Goal: Transaction & Acquisition: Purchase product/service

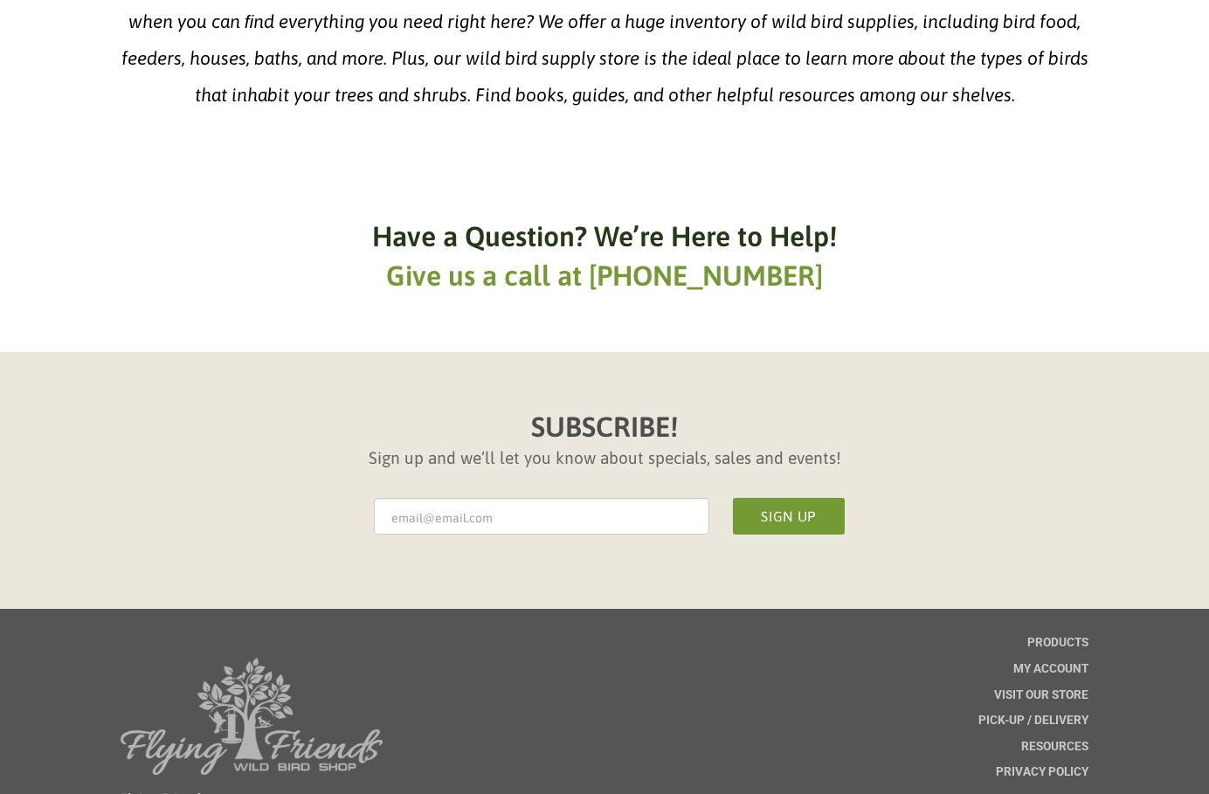
scroll to position [3197, 0]
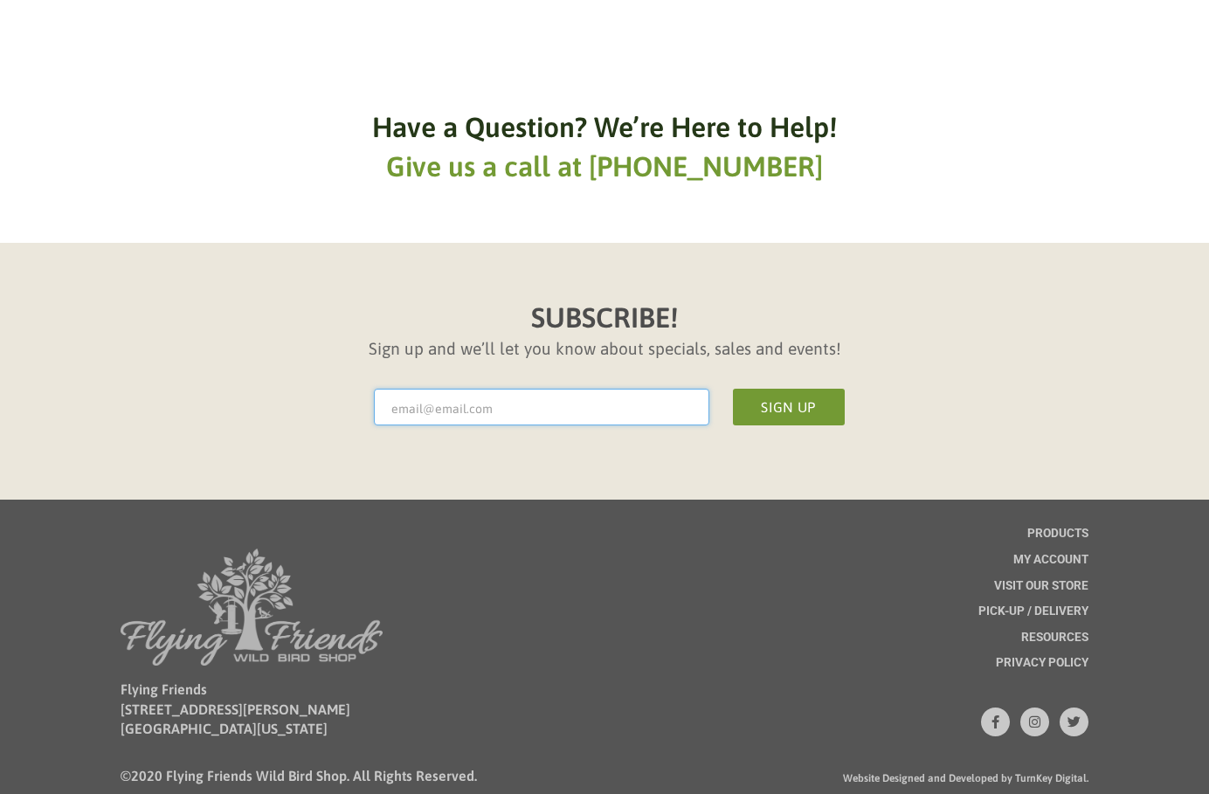
click at [512, 389] on input "* Email Address" at bounding box center [541, 407] width 335 height 37
type input "hh27mina@gmail.com"
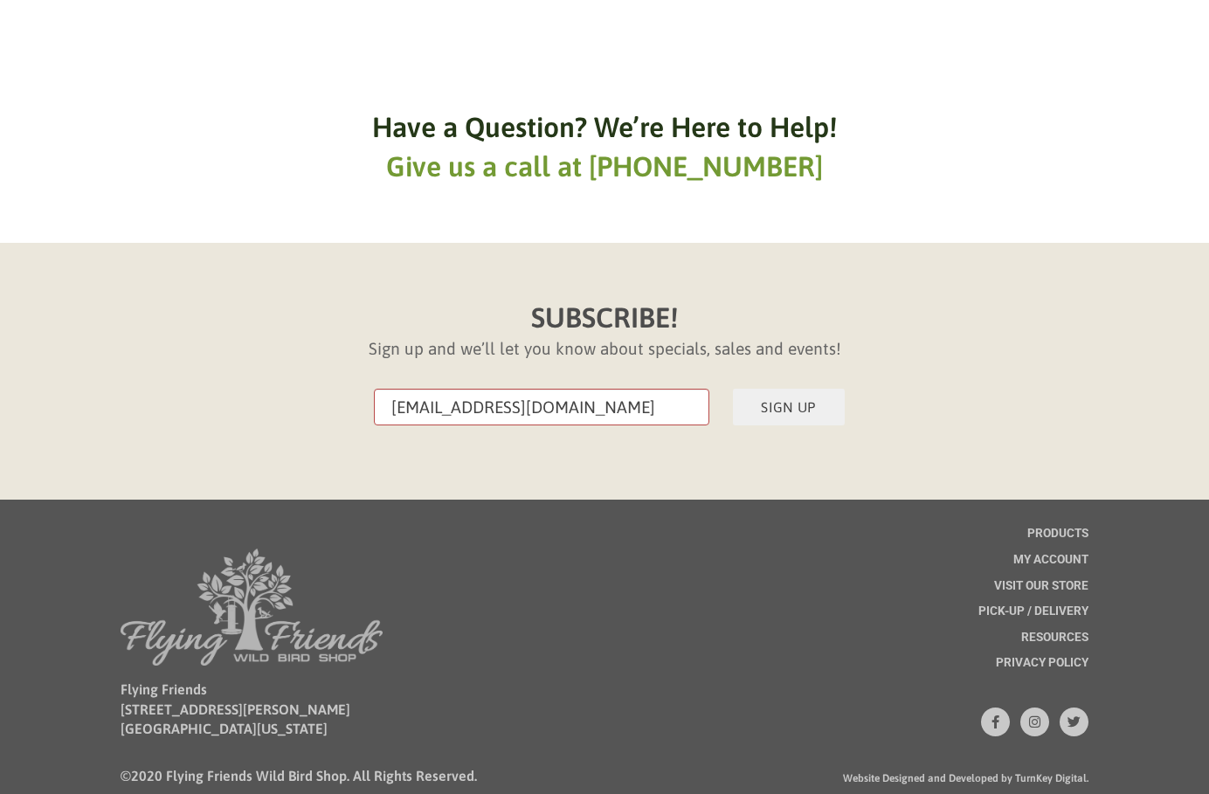
click at [780, 389] on button "Sign Up" at bounding box center [789, 407] width 112 height 37
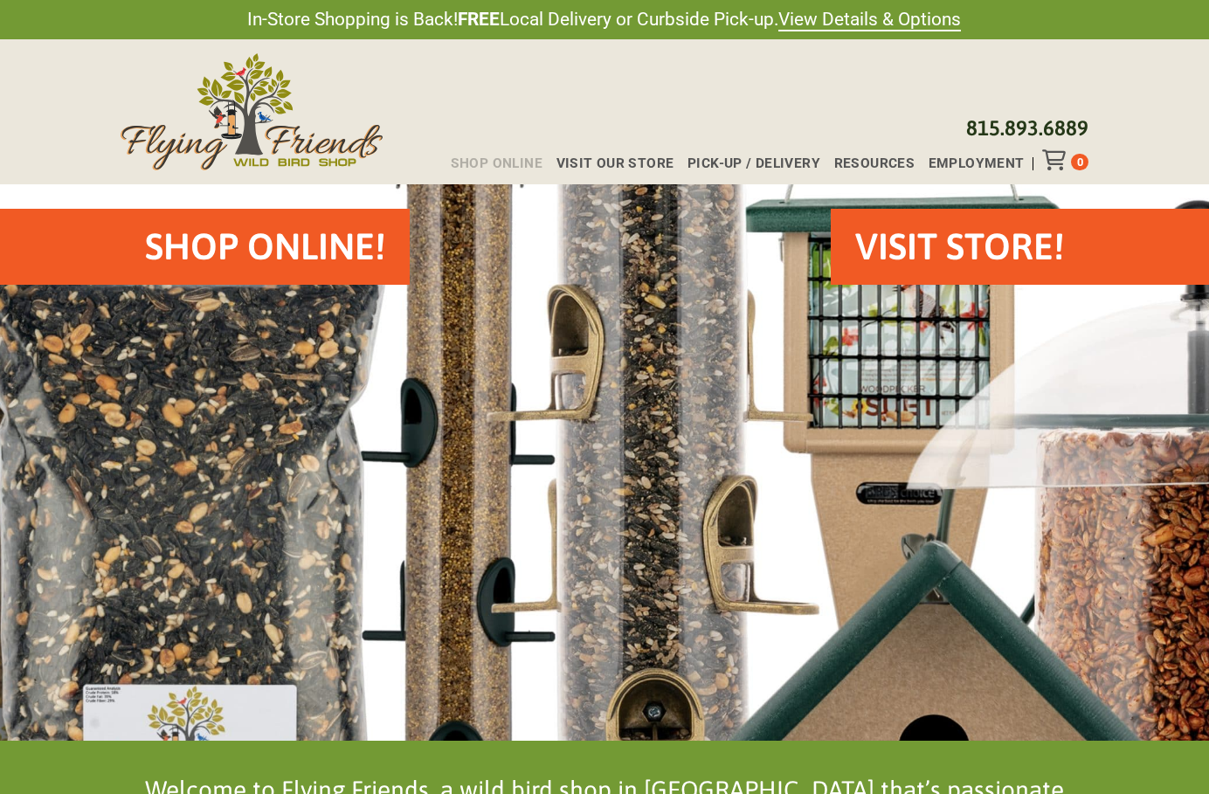
click at [523, 163] on span "Shop Online" at bounding box center [497, 163] width 92 height 13
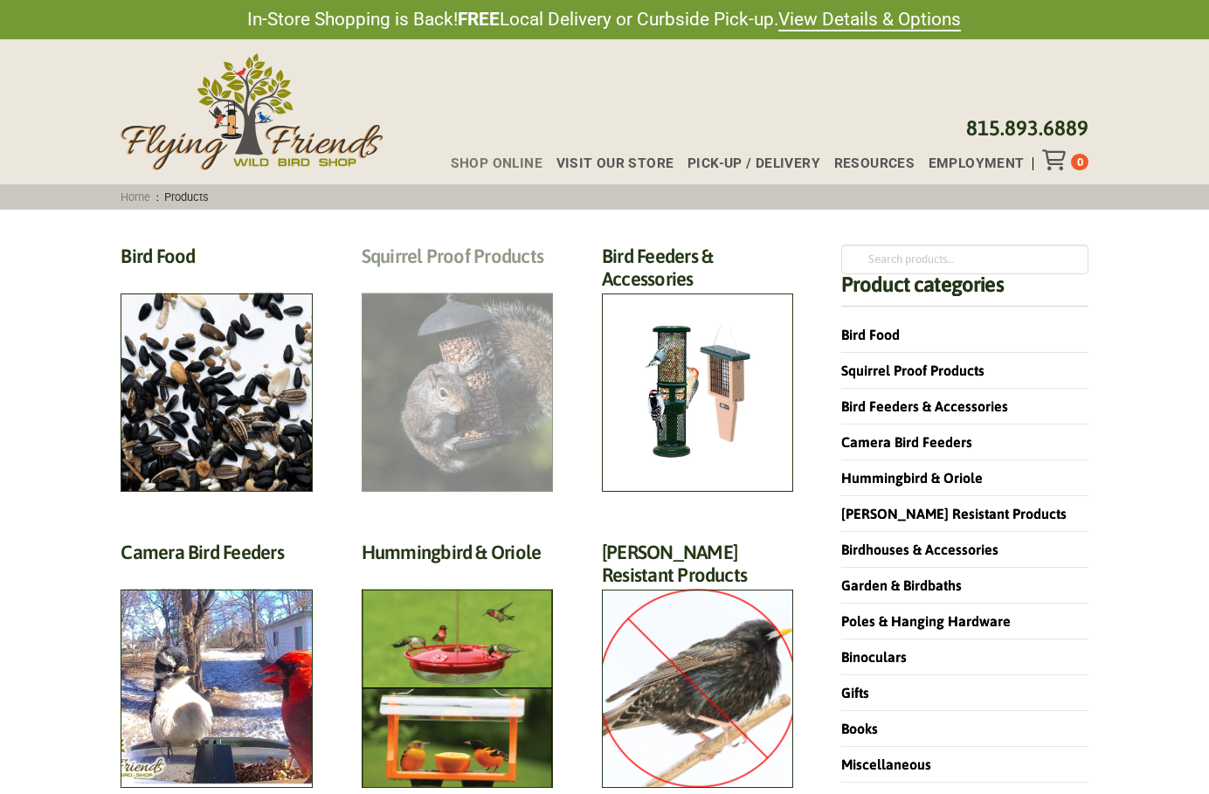
click at [484, 277] on h2 "Squirrel Proof Products (42)" at bounding box center [457, 261] width 191 height 32
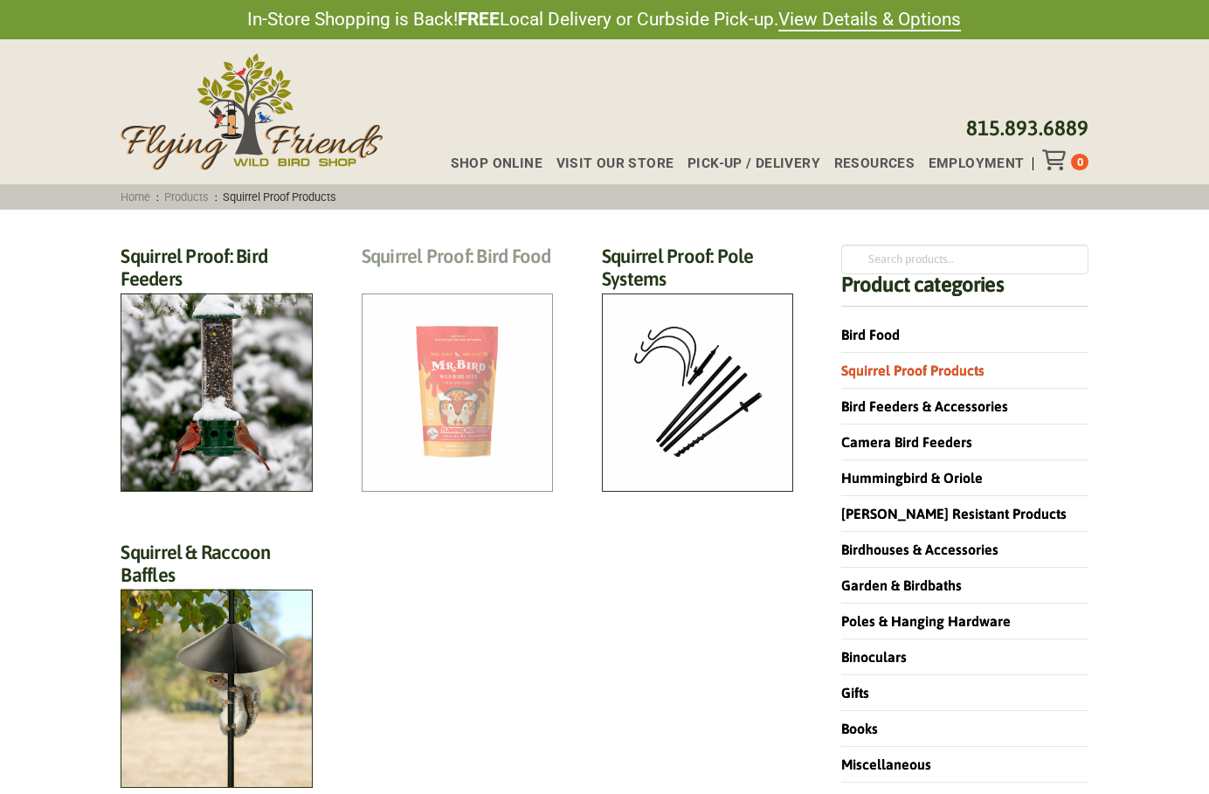
click at [482, 277] on h2 "Squirrel Proof: Bird Food (13)" at bounding box center [457, 261] width 191 height 32
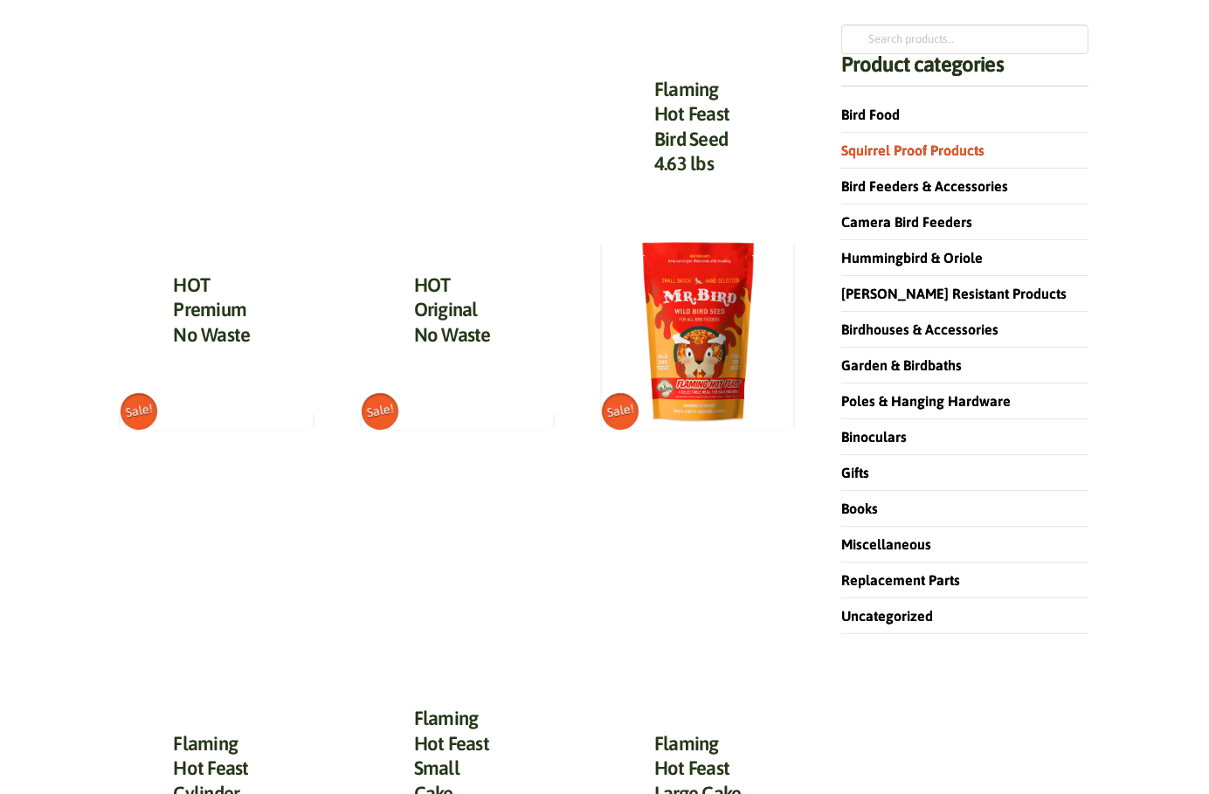
scroll to position [262, 0]
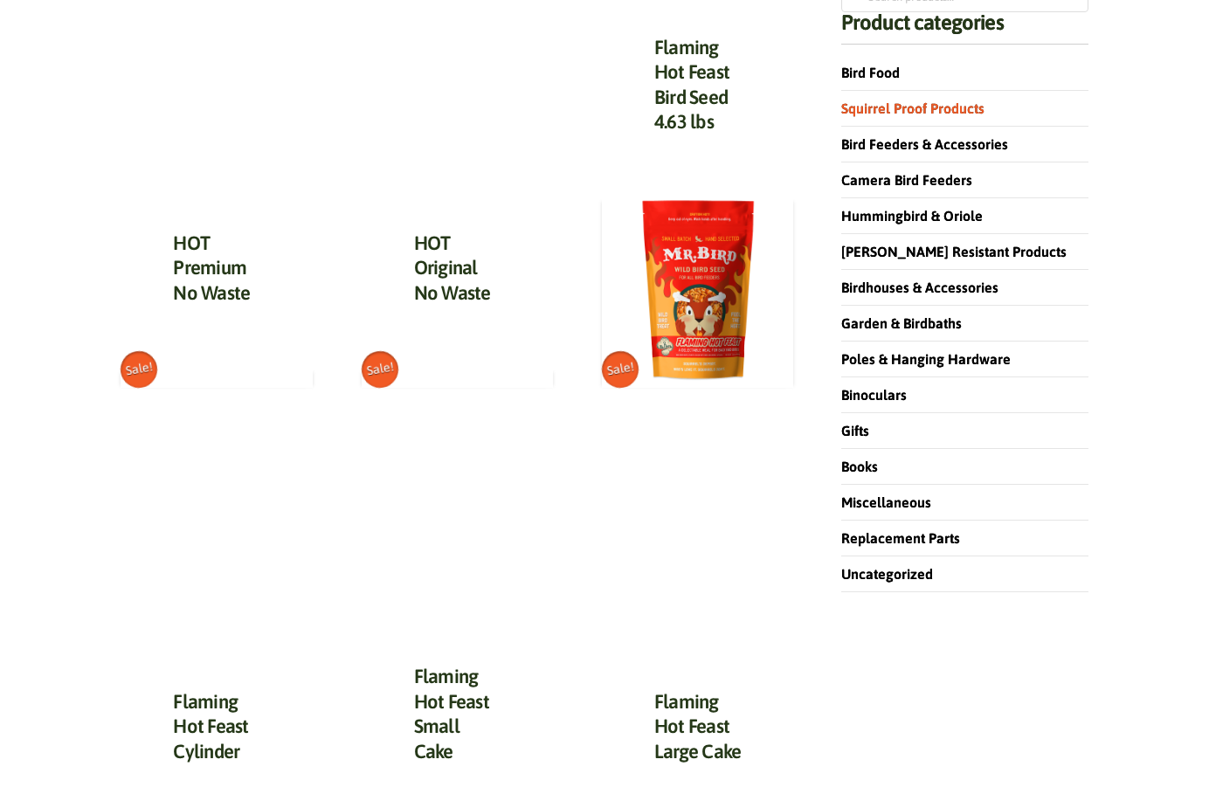
click at [712, 59] on h3 "Flaming Hot Feast Bird Seed 4.63 lbs" at bounding box center [697, 89] width 86 height 109
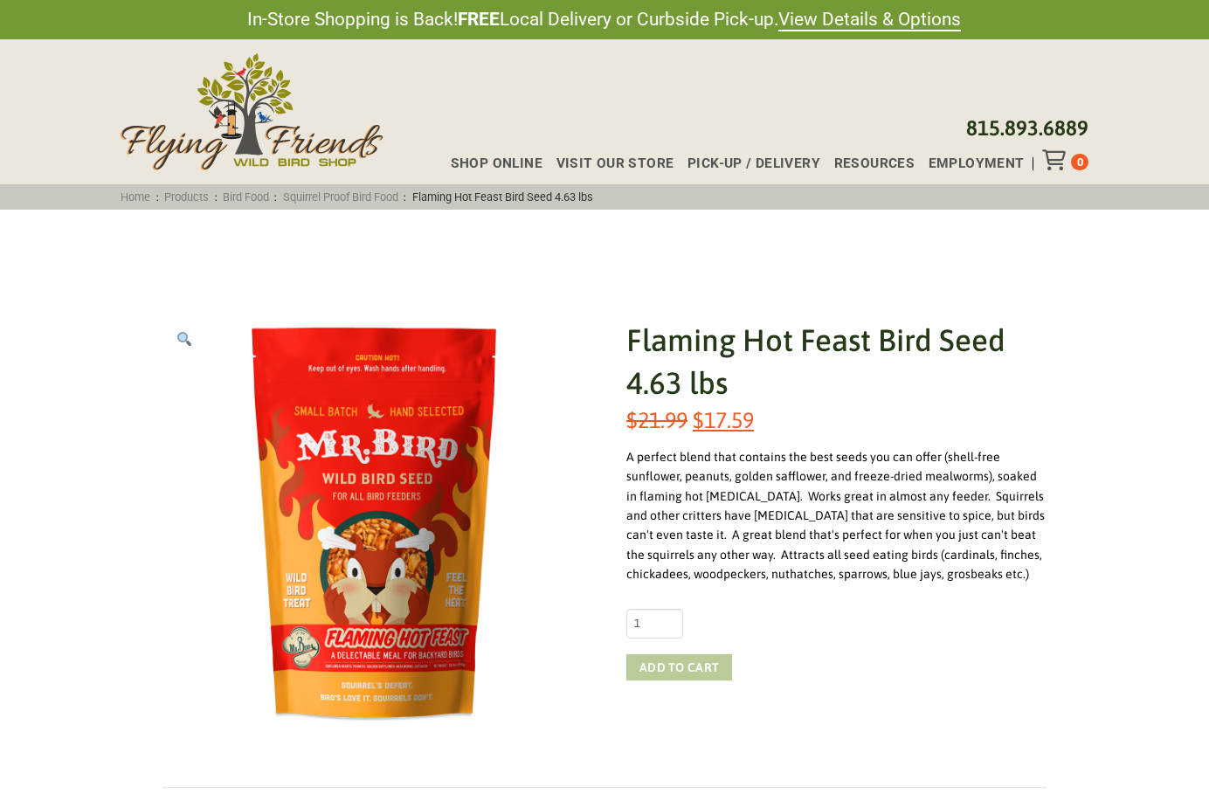
click at [697, 664] on button "Add to cart" at bounding box center [679, 667] width 106 height 26
click at [1053, 160] on icon "Toggle Off Canvas Content" at bounding box center [1053, 159] width 22 height 21
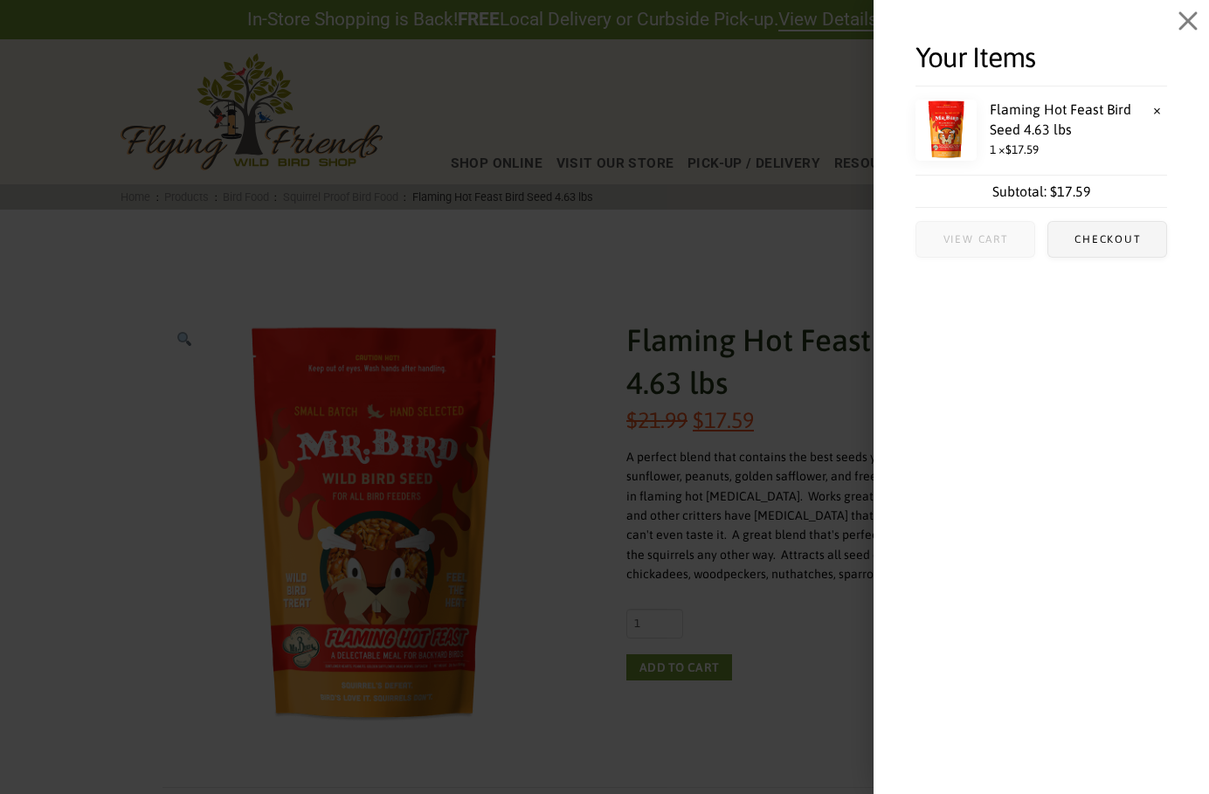
click at [996, 246] on span "View cart" at bounding box center [975, 239] width 118 height 35
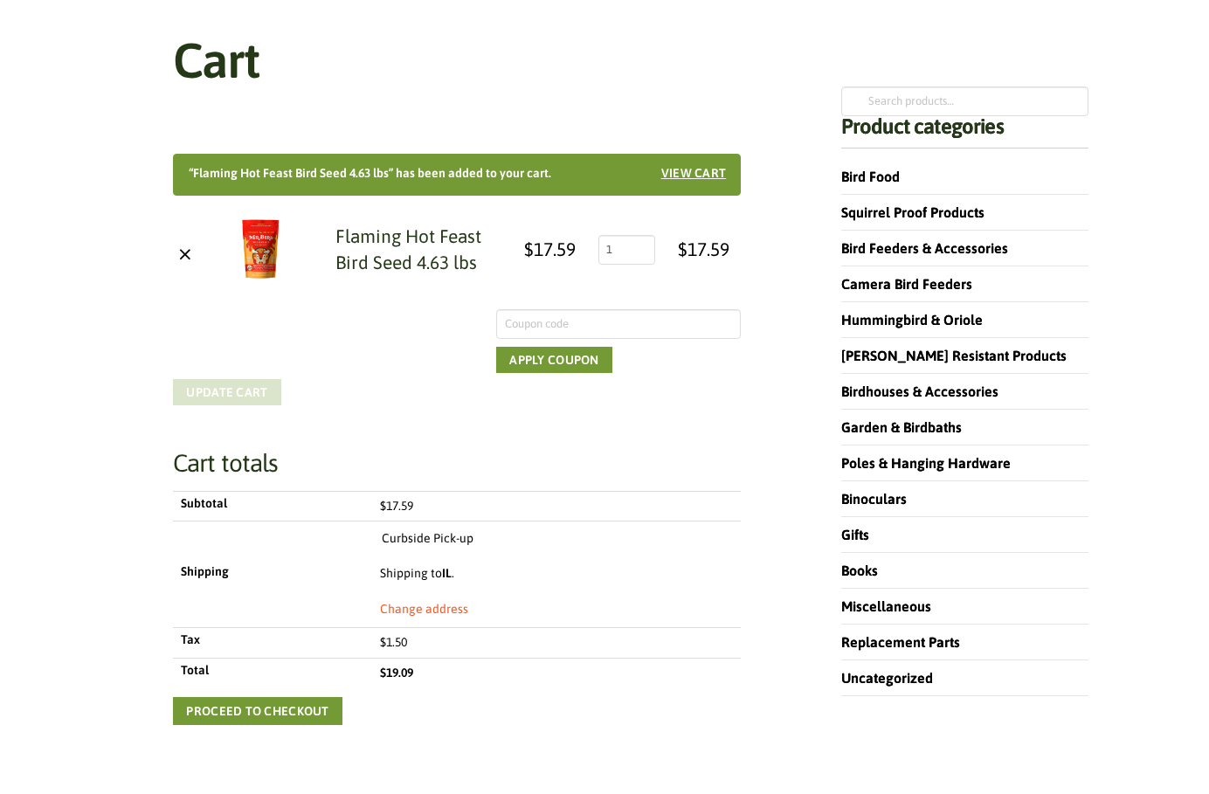
scroll to position [262, 0]
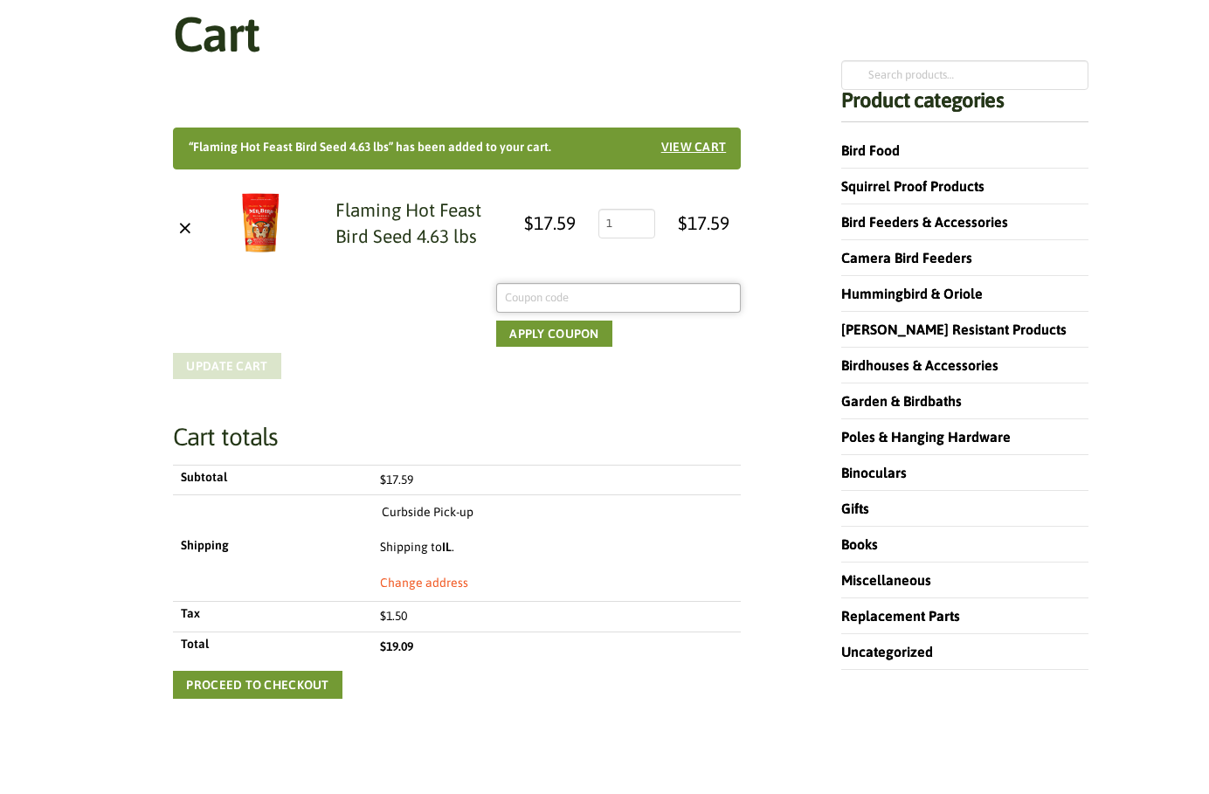
click at [530, 303] on input "Coupon:" at bounding box center [618, 298] width 245 height 30
type input "welcome"
click at [551, 337] on button "Apply coupon" at bounding box center [553, 334] width 115 height 26
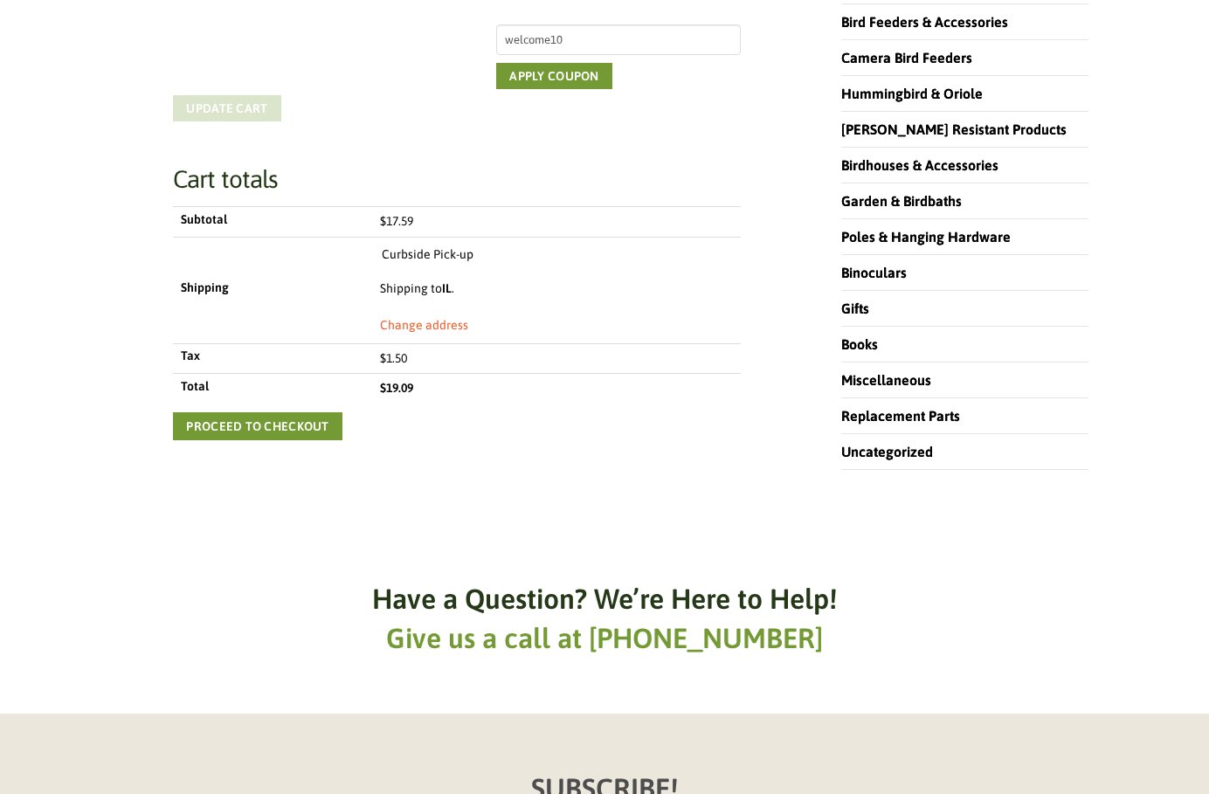
scroll to position [464, 0]
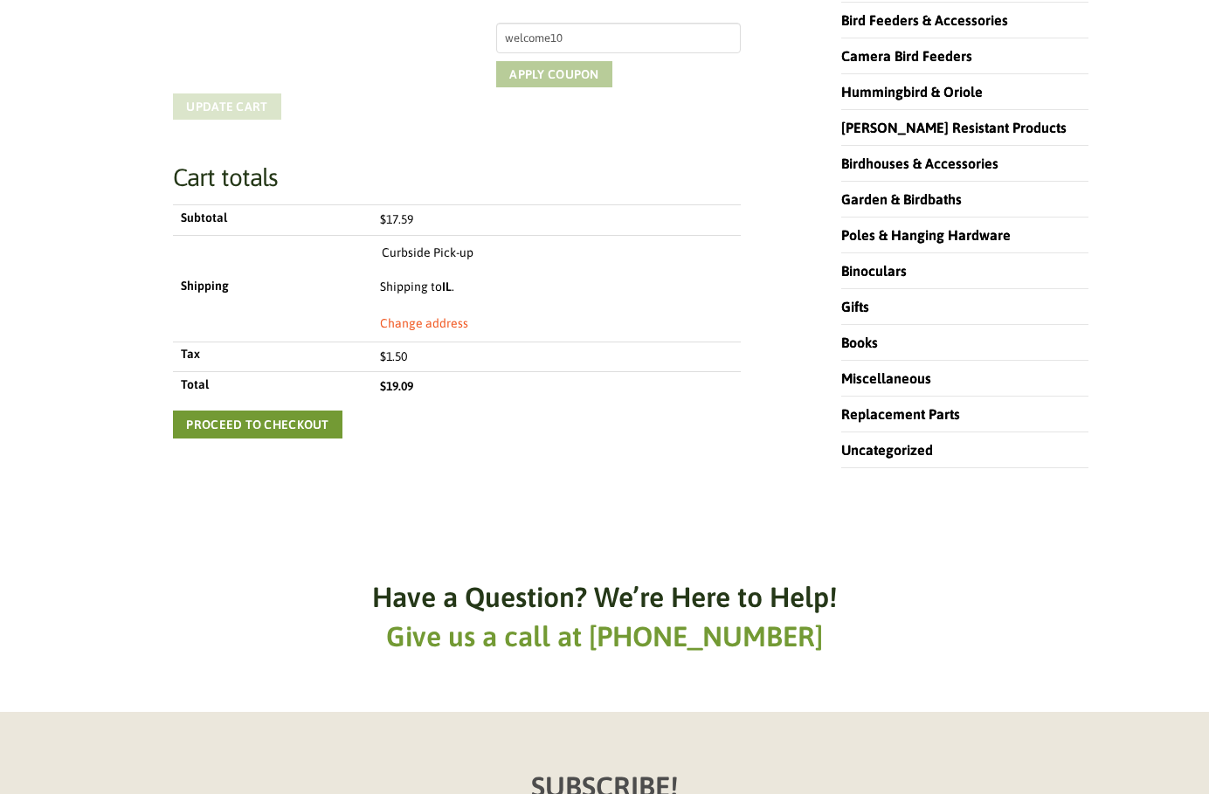
type input "welcome10"
click at [558, 74] on button "Apply coupon" at bounding box center [553, 74] width 115 height 26
type input "welcome15"
click at [582, 73] on button "Apply coupon" at bounding box center [553, 74] width 115 height 26
type input "welcome20"
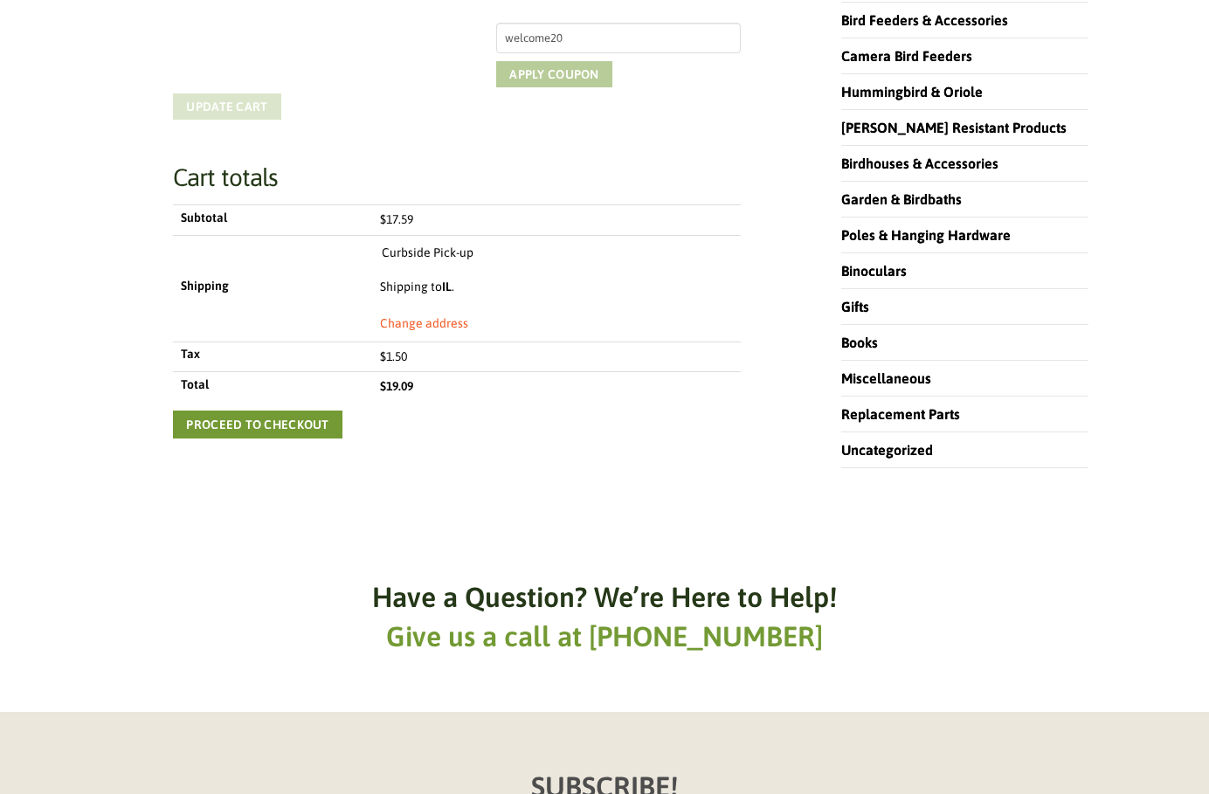
click at [584, 79] on button "Apply coupon" at bounding box center [553, 74] width 115 height 26
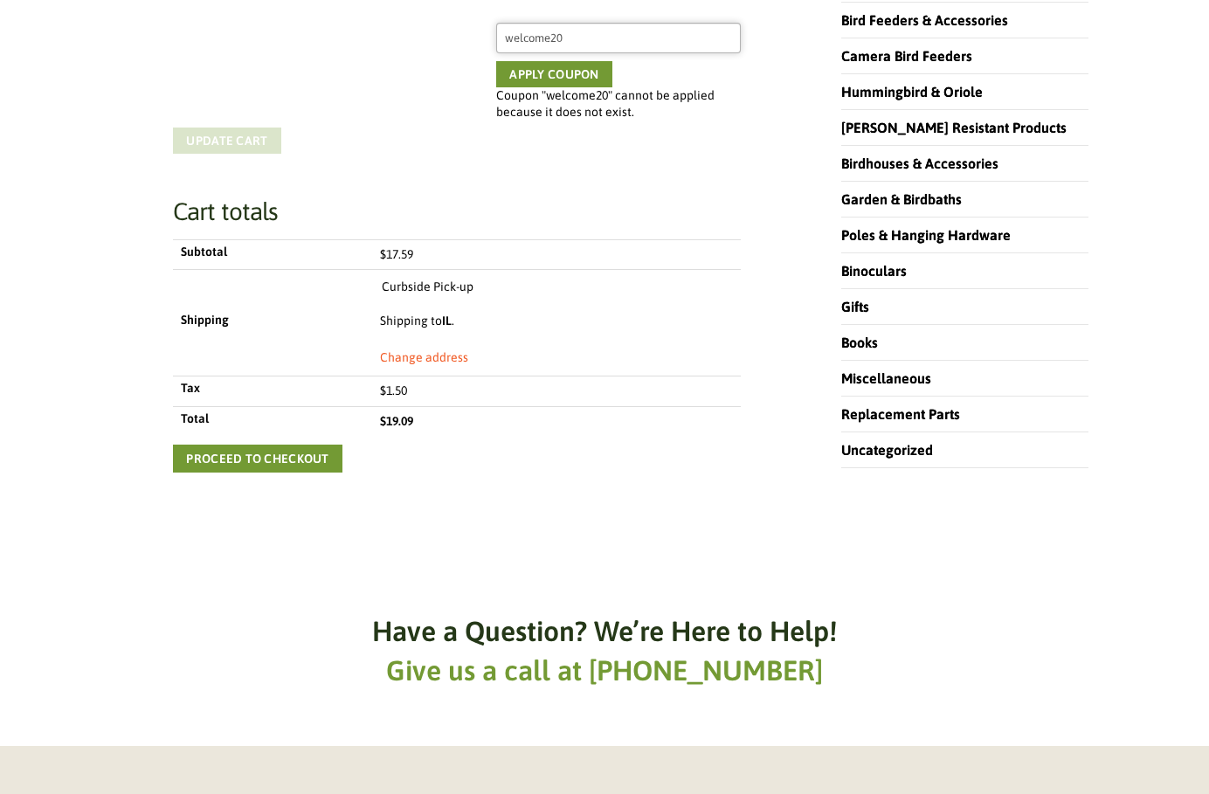
click at [589, 37] on input "welcome20" at bounding box center [618, 38] width 245 height 30
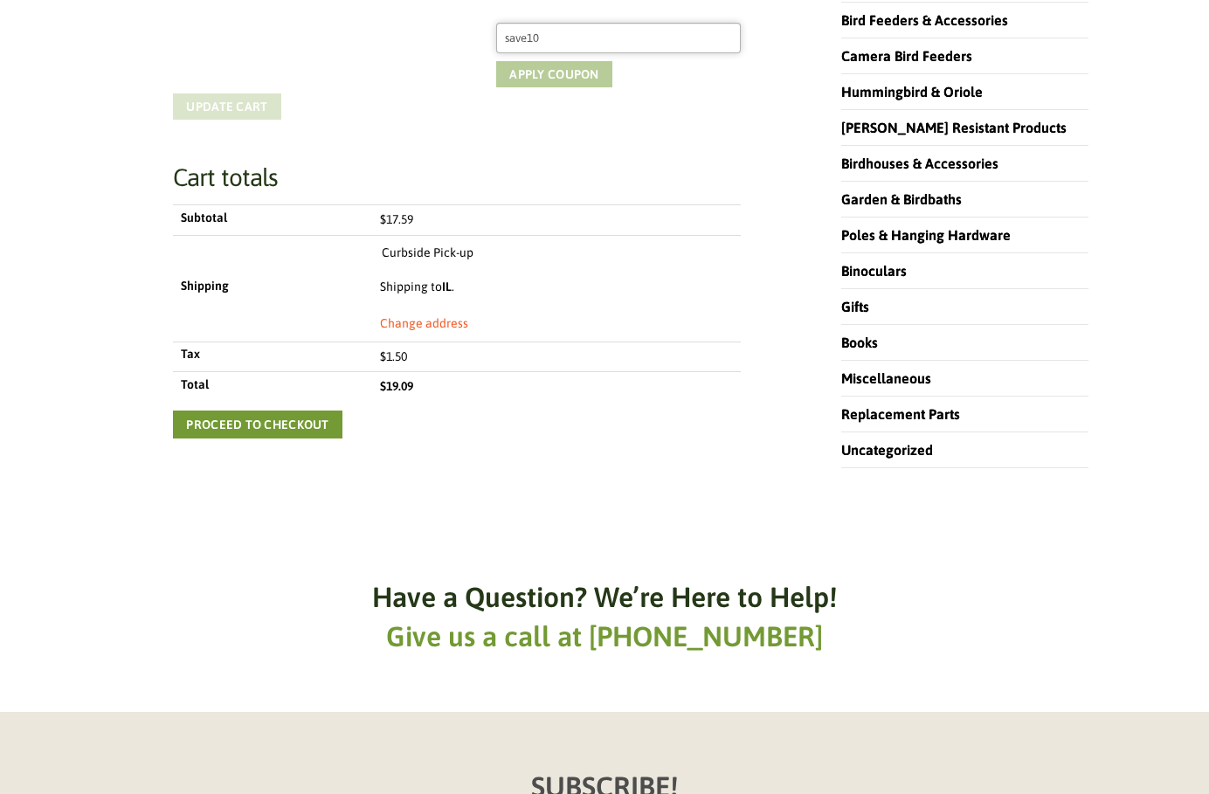
type input "save10"
click at [513, 62] on button "Apply coupon" at bounding box center [553, 74] width 115 height 26
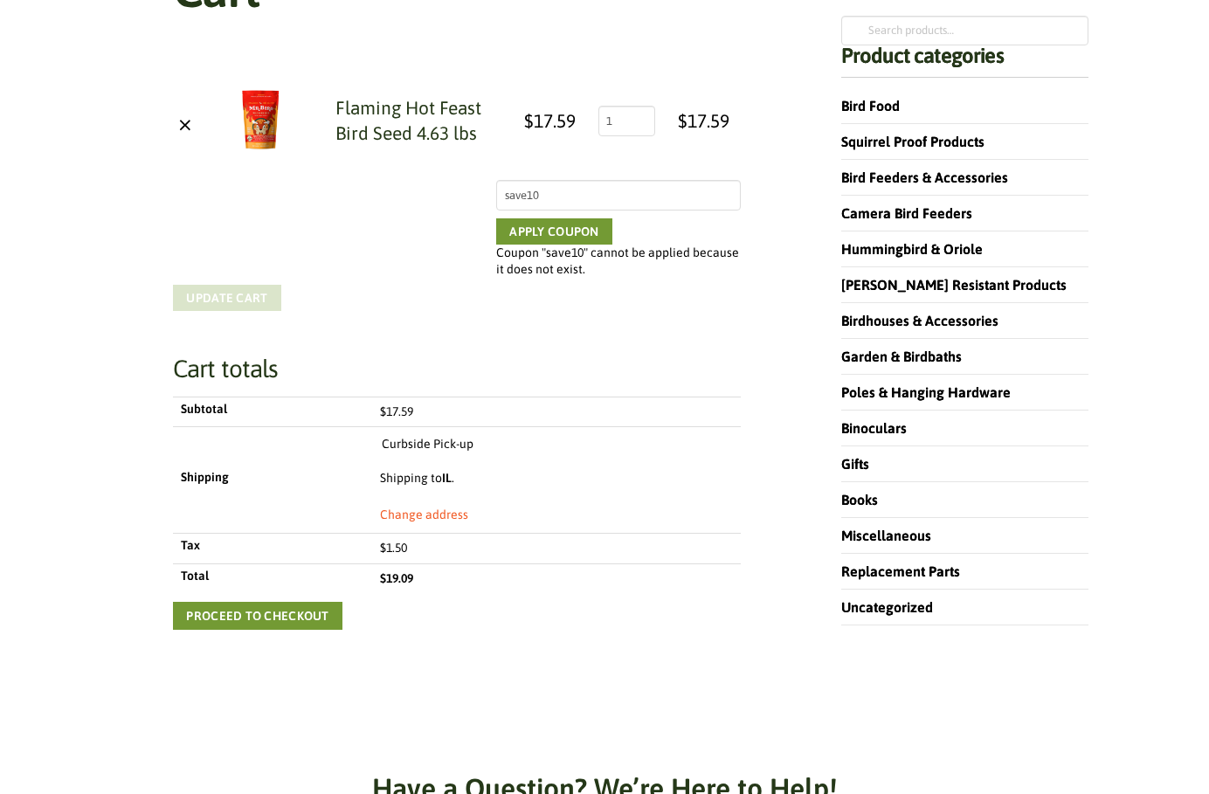
scroll to position [202, 0]
